Goal: Task Accomplishment & Management: Manage account settings

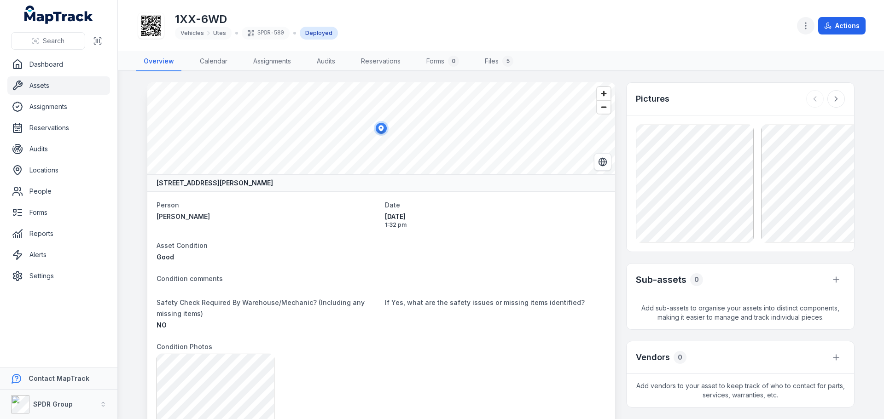
click at [809, 25] on icon "button" at bounding box center [805, 25] width 9 height 9
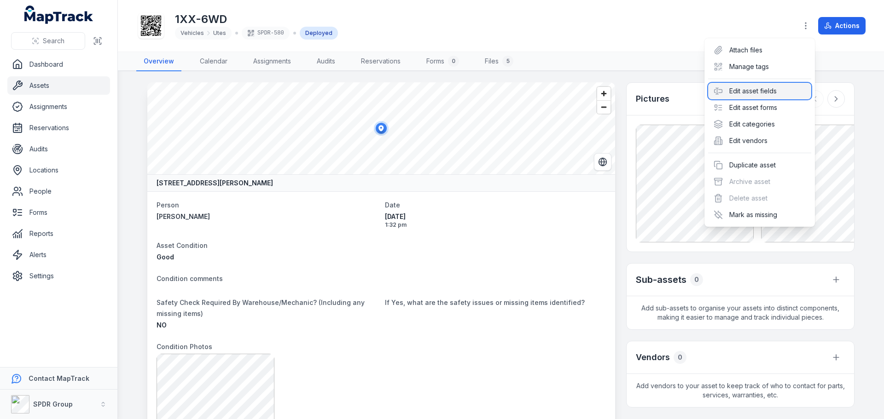
click at [773, 94] on div "Edit asset fields" at bounding box center [759, 91] width 103 height 17
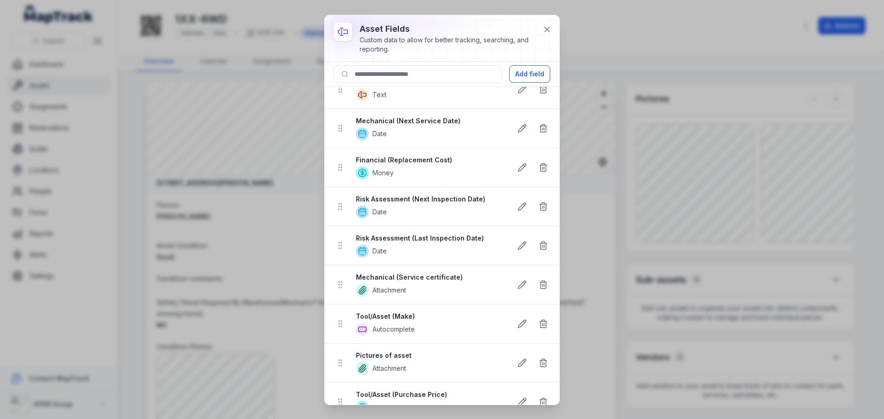
scroll to position [368, 0]
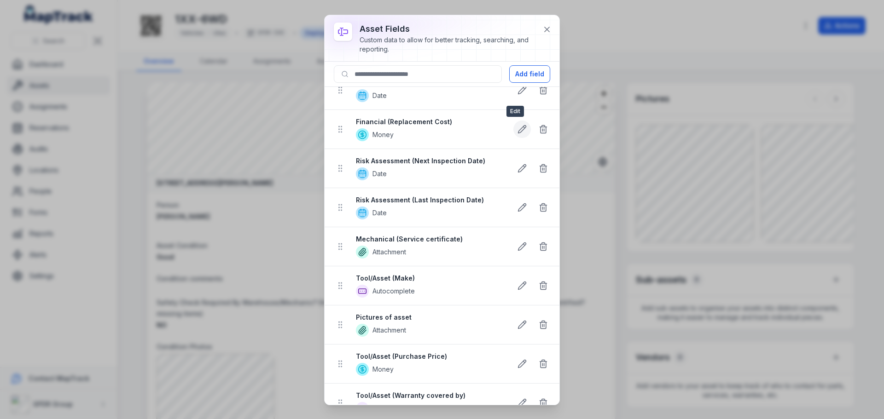
click at [517, 130] on icon at bounding box center [521, 129] width 9 height 9
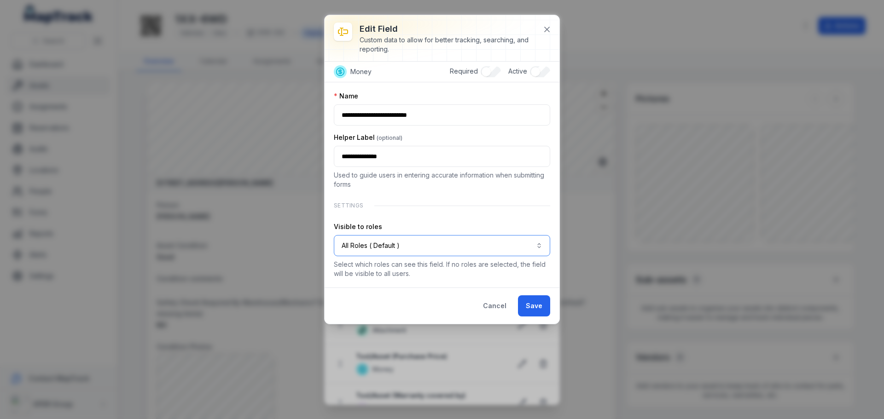
click at [410, 246] on button "All Roles ( Default )" at bounding box center [442, 245] width 216 height 21
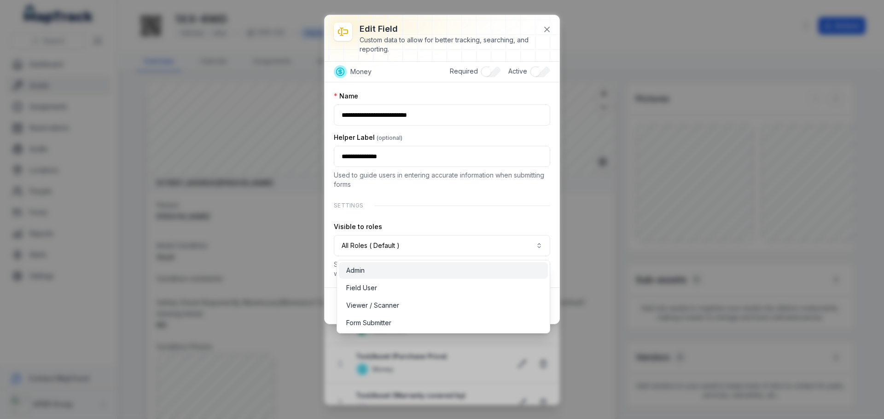
click at [379, 274] on div "Admin" at bounding box center [443, 270] width 194 height 9
click at [530, 213] on div "**********" at bounding box center [442, 185] width 216 height 187
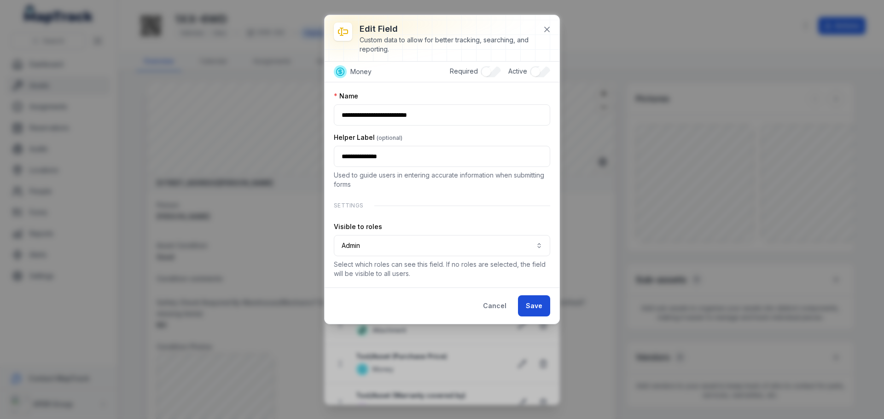
click at [534, 306] on button "Save" at bounding box center [534, 305] width 32 height 21
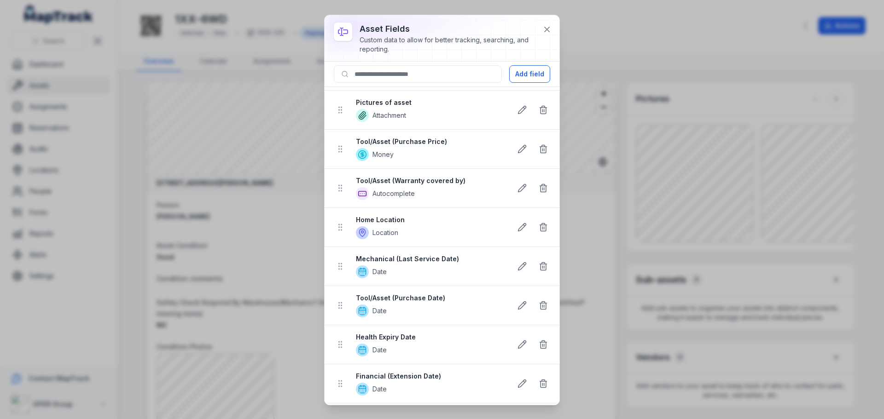
scroll to position [598, 0]
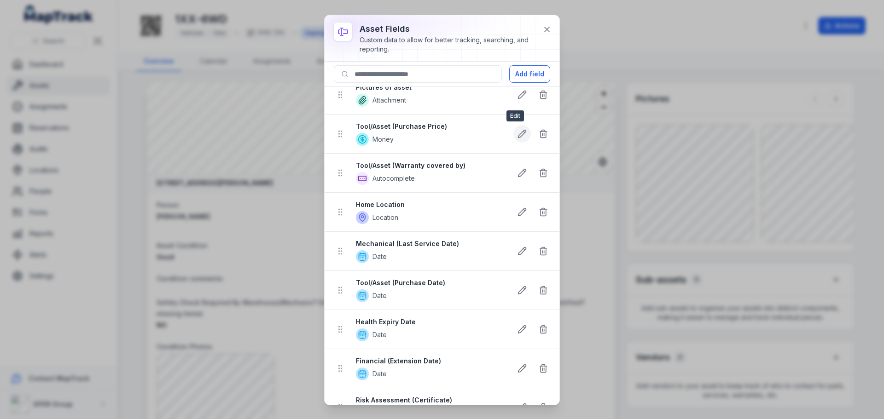
click at [518, 134] on icon at bounding box center [521, 133] width 9 height 9
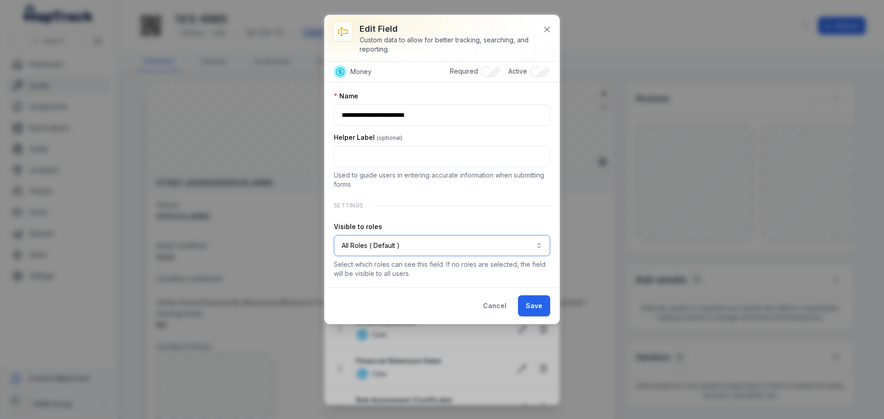
click at [417, 242] on button "All Roles ( Default )" at bounding box center [442, 245] width 216 height 21
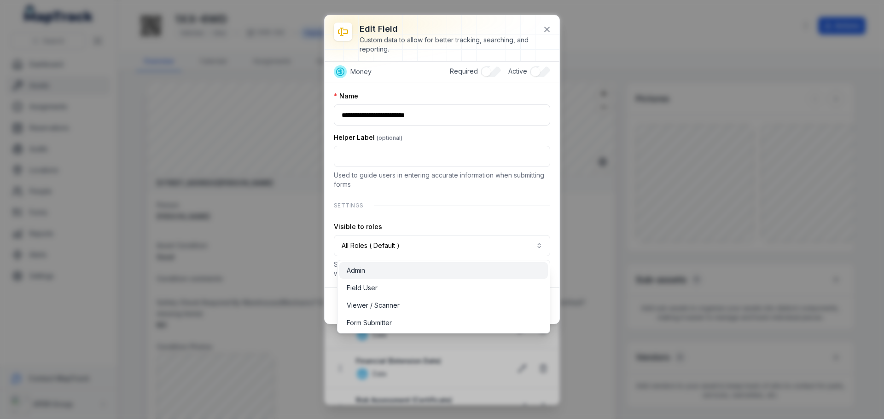
click at [385, 274] on div "Admin" at bounding box center [444, 270] width 194 height 9
click at [531, 207] on div "**********" at bounding box center [442, 185] width 216 height 187
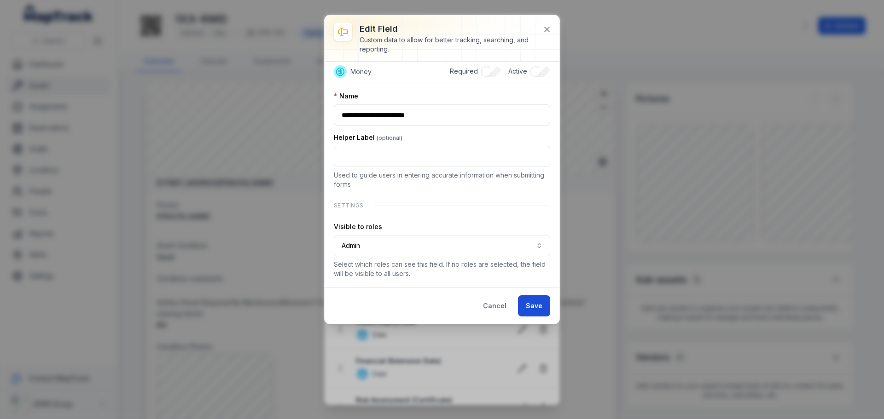
click at [532, 313] on button "Save" at bounding box center [534, 305] width 32 height 21
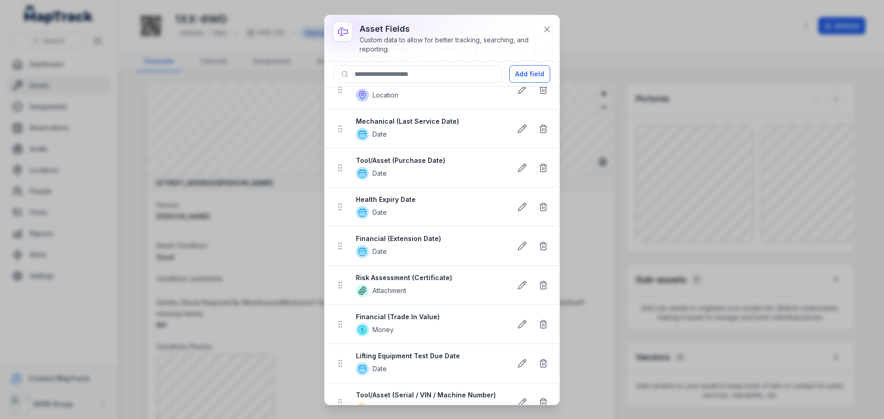
scroll to position [736, 0]
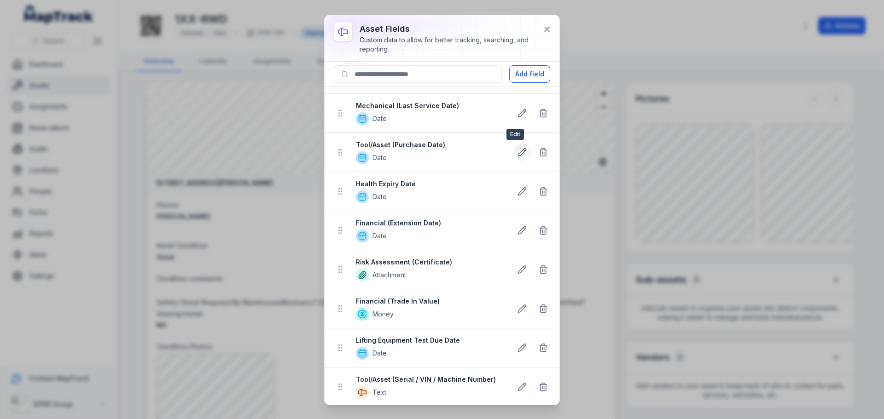
click at [517, 155] on icon at bounding box center [521, 152] width 9 height 9
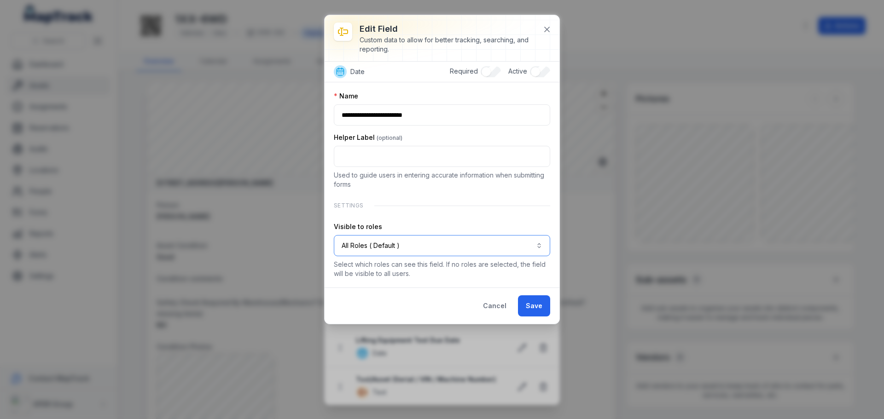
click at [398, 245] on button "All Roles ( Default )" at bounding box center [442, 245] width 216 height 21
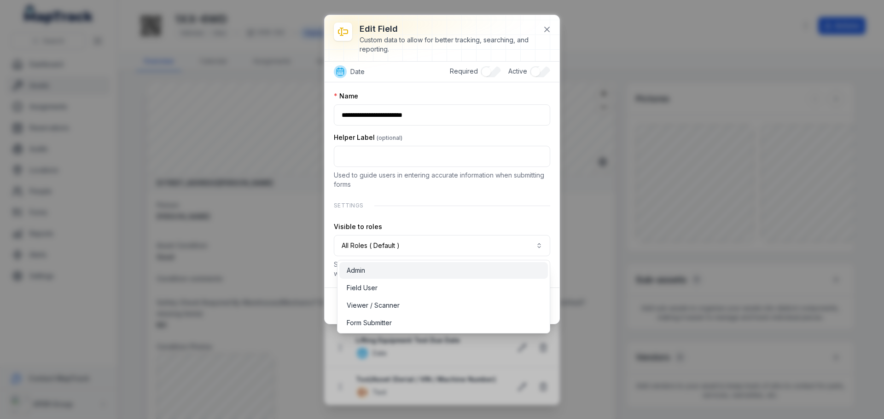
click at [379, 276] on div "Admin" at bounding box center [443, 270] width 208 height 17
click at [536, 218] on div "**********" at bounding box center [442, 185] width 216 height 187
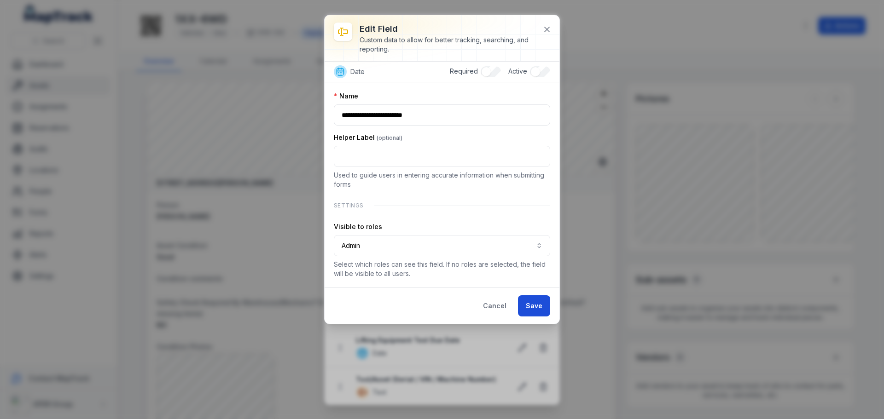
click at [534, 305] on button "Save" at bounding box center [534, 305] width 32 height 21
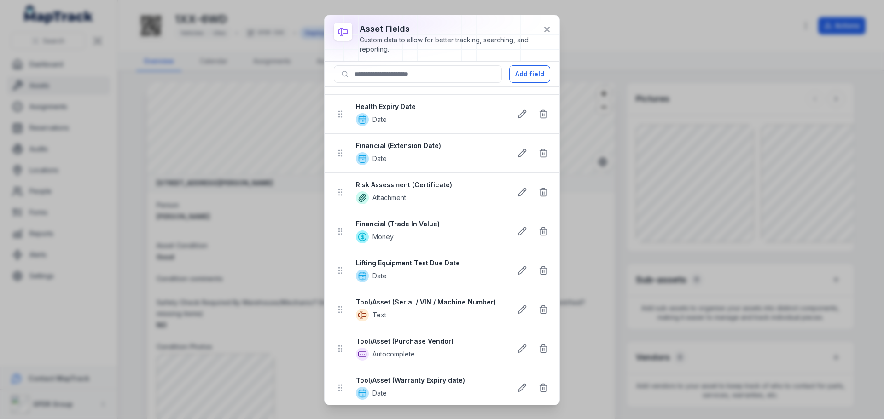
scroll to position [828, 0]
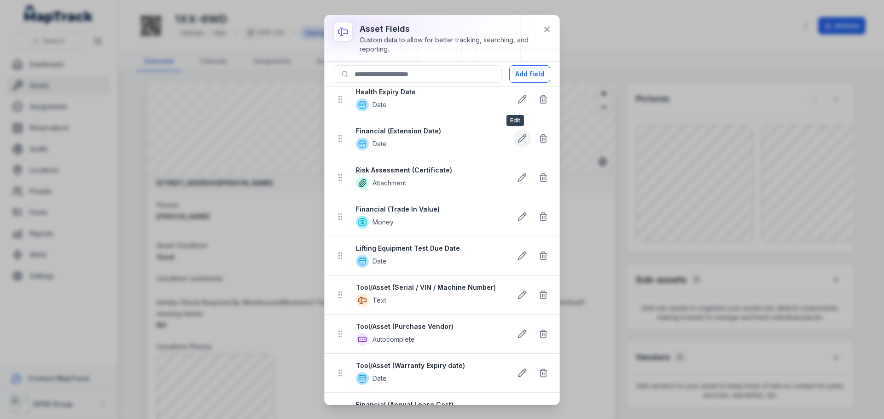
click at [518, 142] on icon at bounding box center [522, 139] width 8 height 8
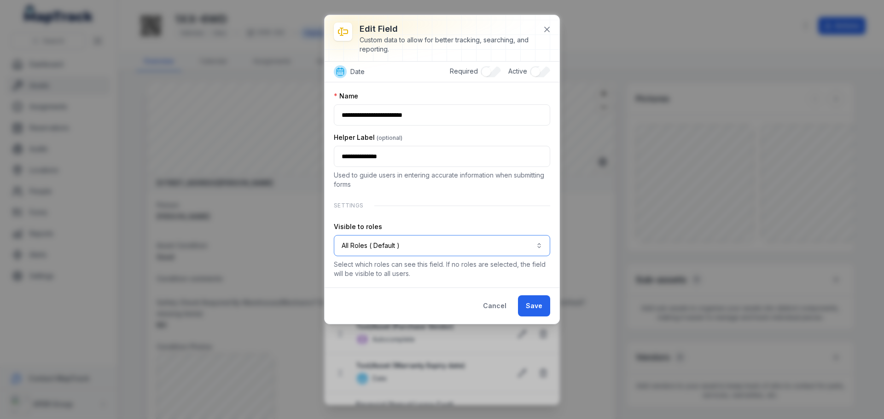
click at [413, 249] on button "All Roles ( Default )" at bounding box center [442, 245] width 216 height 21
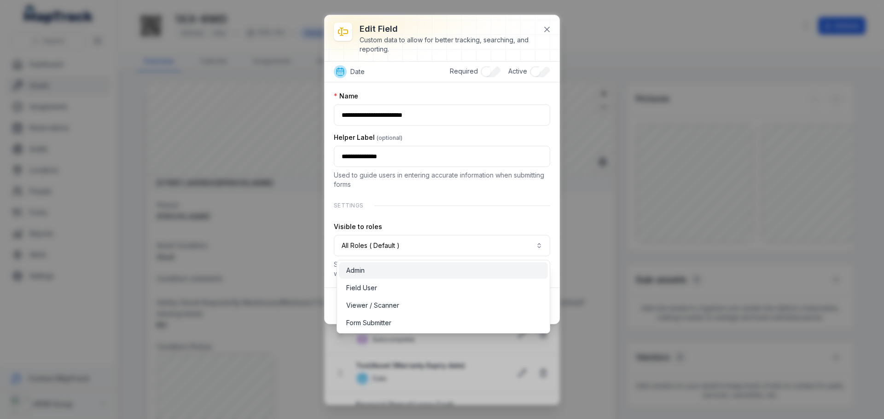
click at [386, 271] on div "Admin" at bounding box center [443, 270] width 194 height 9
click at [518, 221] on div "**********" at bounding box center [442, 185] width 216 height 187
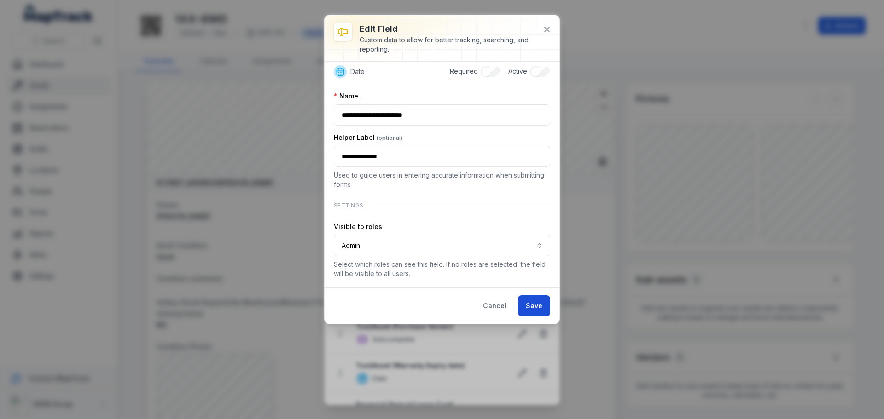
click at [538, 304] on button "Save" at bounding box center [534, 305] width 32 height 21
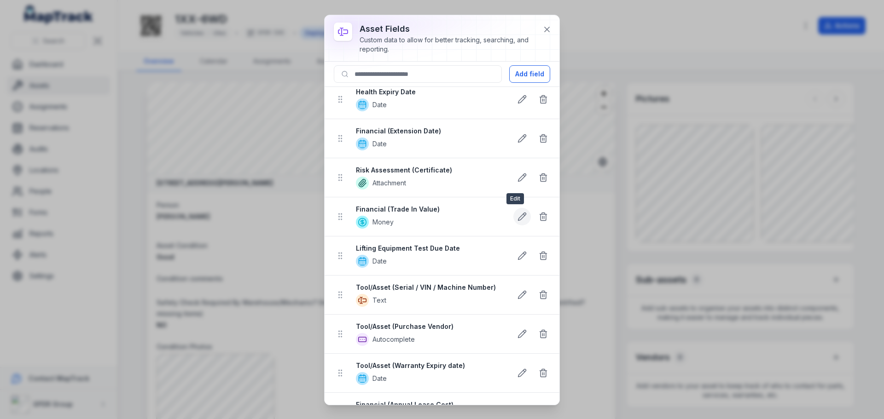
click at [518, 219] on icon at bounding box center [522, 217] width 8 height 8
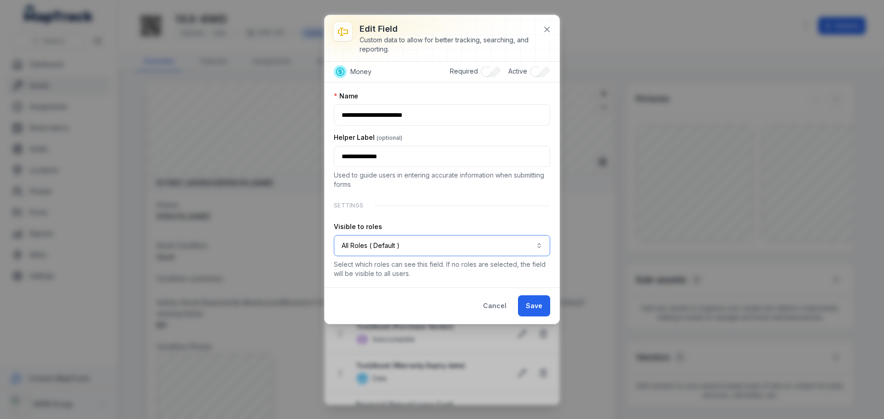
click at [411, 245] on button "All Roles ( Default )" at bounding box center [442, 245] width 216 height 21
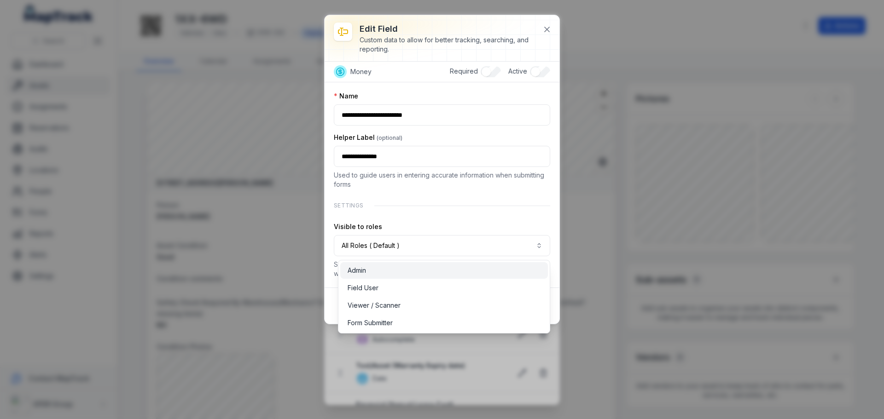
click at [380, 271] on div "Admin" at bounding box center [443, 270] width 193 height 9
click at [474, 210] on div "**********" at bounding box center [442, 185] width 216 height 187
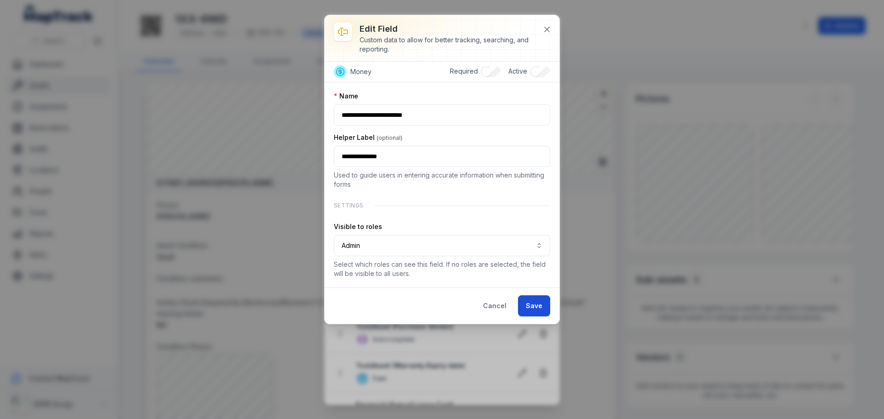
click at [537, 305] on button "Save" at bounding box center [534, 305] width 32 height 21
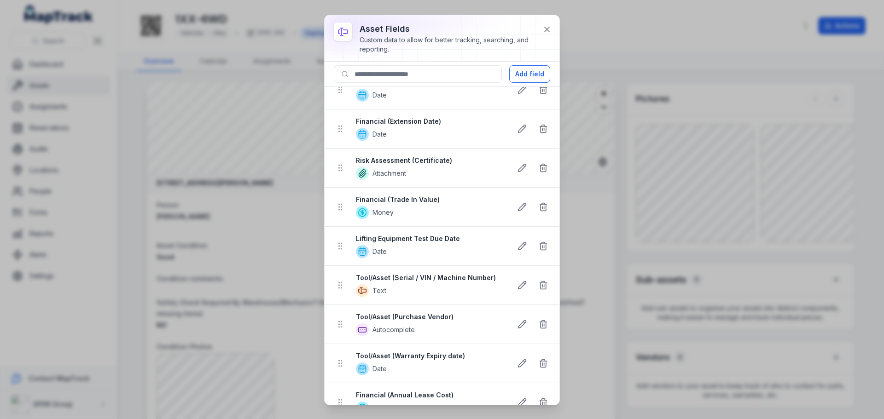
scroll to position [855, 0]
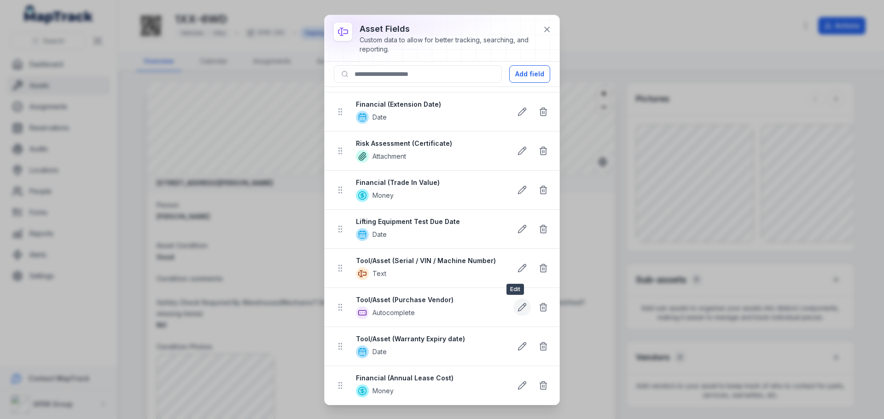
click at [517, 310] on icon at bounding box center [521, 307] width 9 height 9
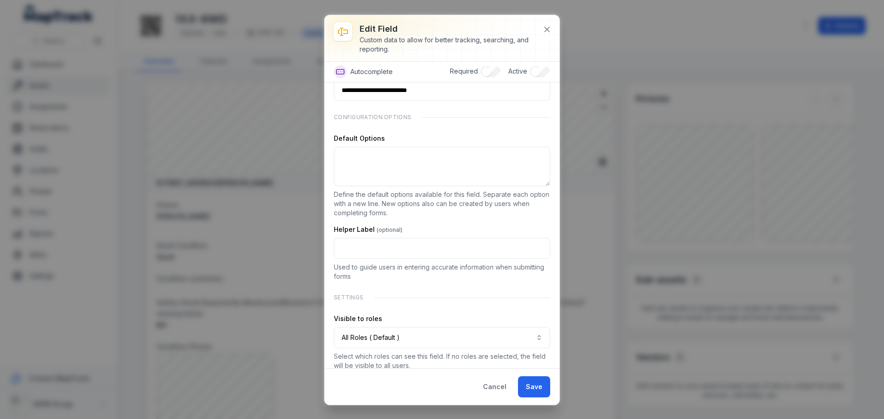
scroll to position [36, 0]
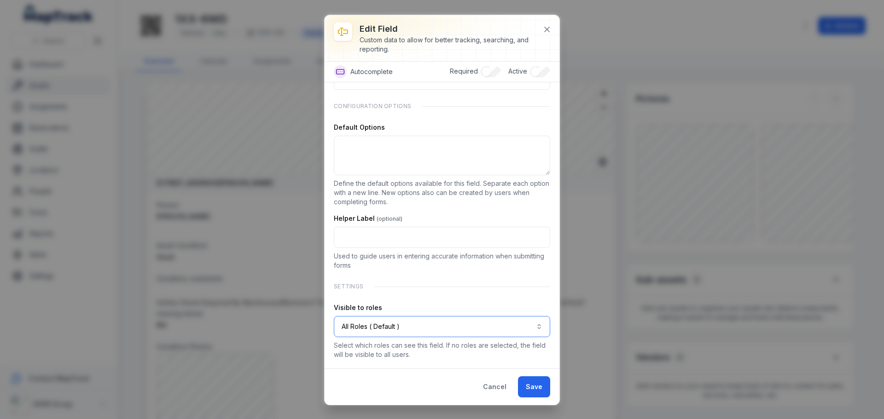
click at [398, 329] on button "All Roles ( Default )" at bounding box center [442, 326] width 216 height 21
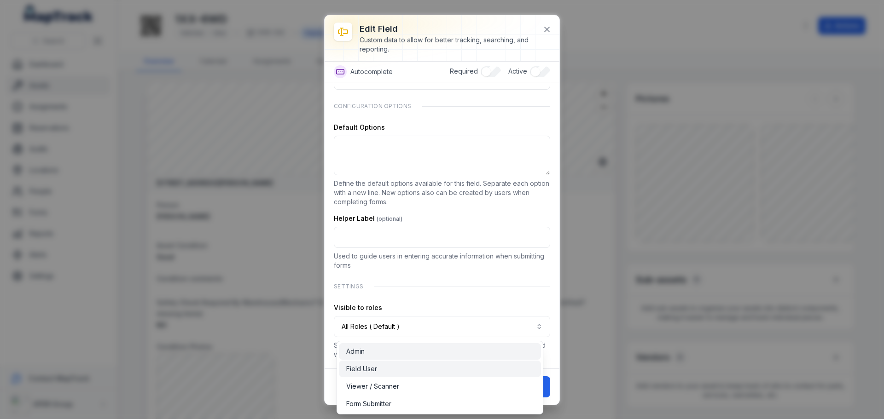
click at [373, 357] on div "Admin" at bounding box center [440, 351] width 202 height 17
click at [444, 284] on div "**********" at bounding box center [442, 208] width 216 height 304
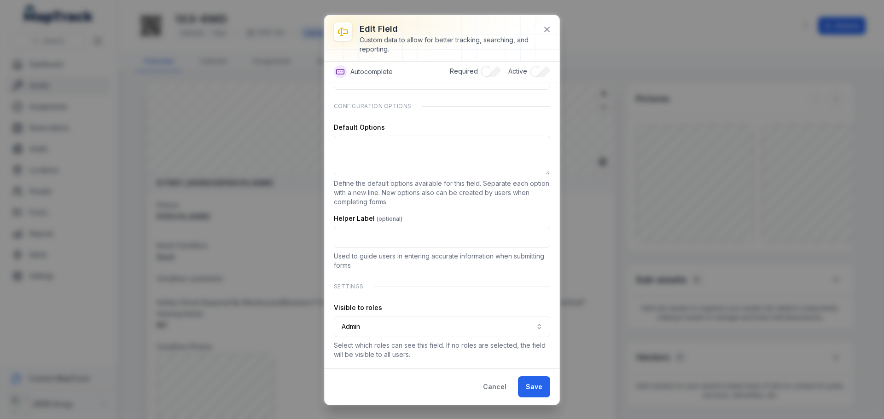
click at [526, 267] on p "Used to guide users in entering accurate information when submitting forms" at bounding box center [442, 261] width 216 height 18
click at [533, 387] on button "Save" at bounding box center [534, 386] width 32 height 21
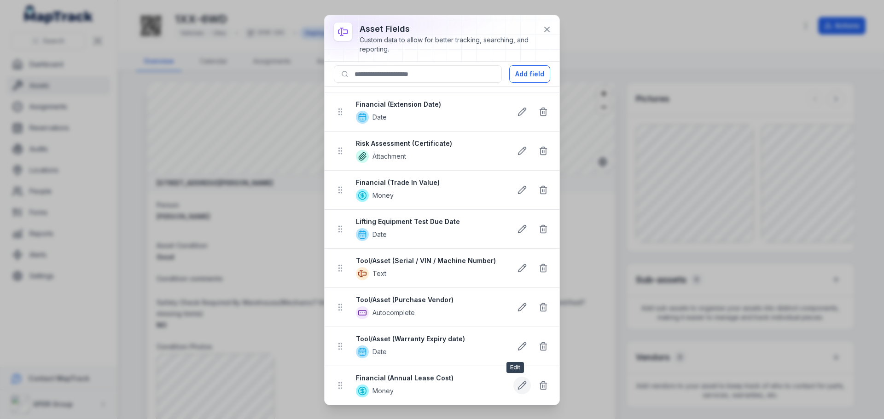
click at [517, 385] on icon at bounding box center [521, 385] width 9 height 9
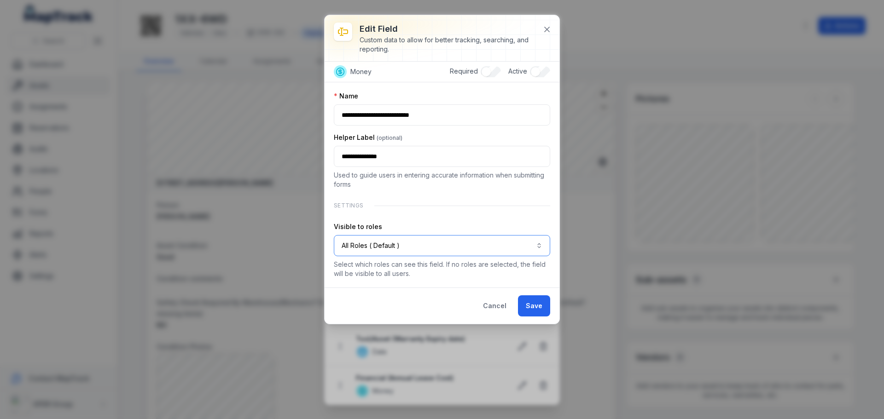
click at [439, 250] on button "All Roles ( Default )" at bounding box center [442, 245] width 216 height 21
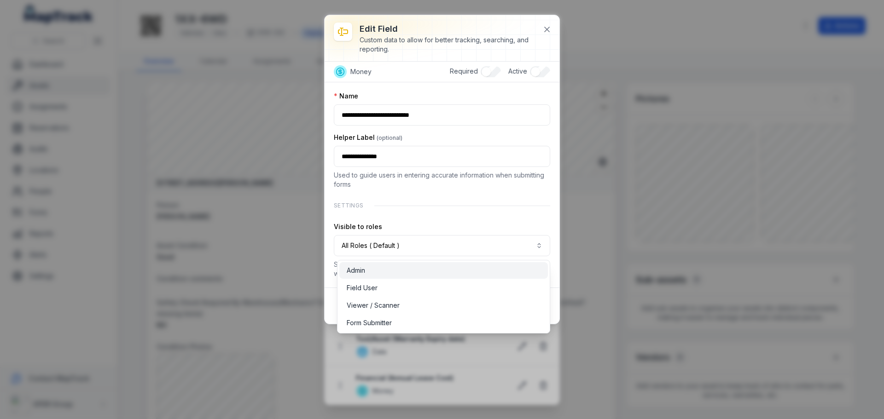
click at [400, 277] on div "Admin" at bounding box center [443, 270] width 208 height 17
click at [441, 202] on div "**********" at bounding box center [442, 185] width 216 height 187
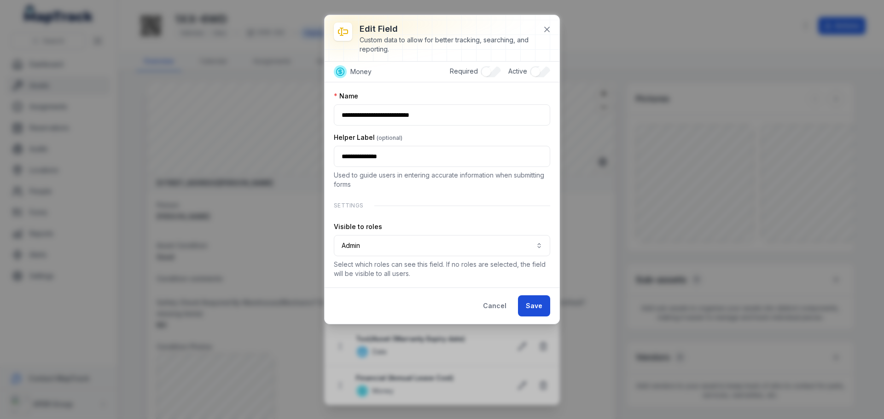
click at [536, 302] on button "Save" at bounding box center [534, 305] width 32 height 21
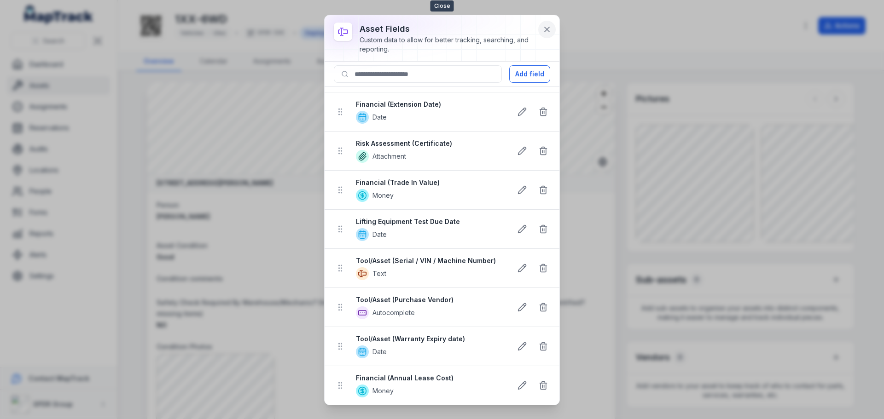
click at [550, 29] on icon at bounding box center [546, 29] width 9 height 9
